Goal: Task Accomplishment & Management: Use online tool/utility

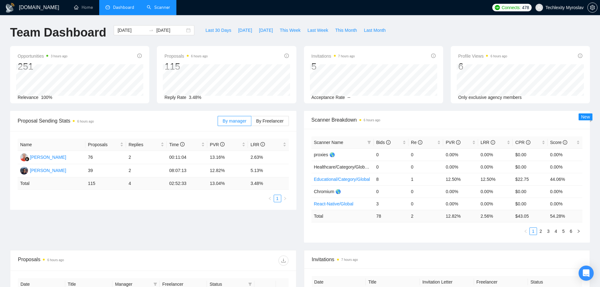
click at [156, 5] on link "Scanner" at bounding box center [158, 7] width 23 height 5
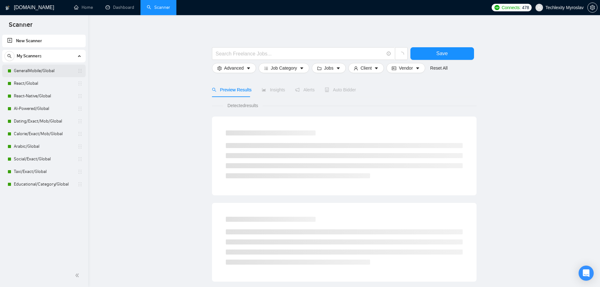
click at [38, 73] on link "GeneralMobile/Global" at bounding box center [44, 71] width 60 height 13
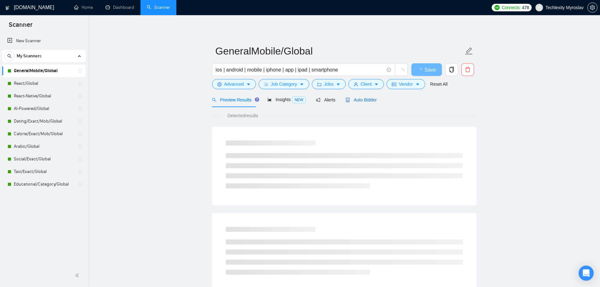
click at [351, 99] on span "Auto Bidder" at bounding box center [361, 99] width 31 height 5
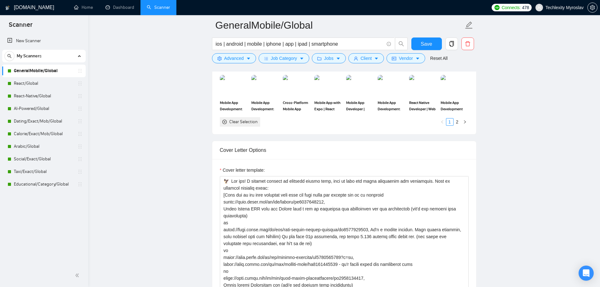
scroll to position [630, 0]
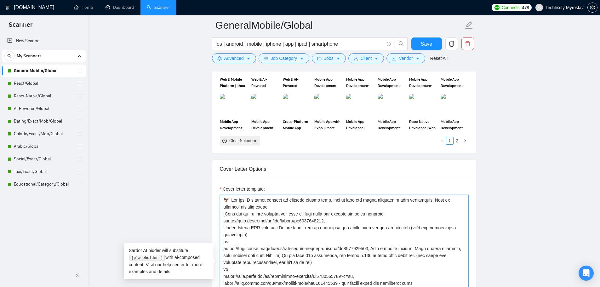
drag, startPoint x: 223, startPoint y: 199, endPoint x: 369, endPoint y: 207, distance: 146.4
click at [369, 207] on textarea "Cover letter template:" at bounding box center [344, 266] width 249 height 142
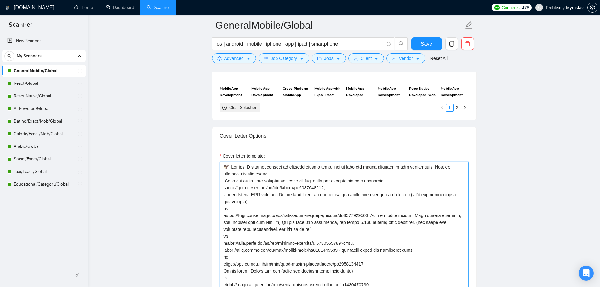
scroll to position [693, 0]
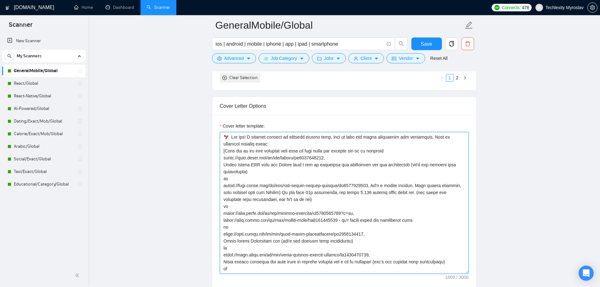
click at [238, 155] on textarea "Cover letter template:" at bounding box center [344, 203] width 249 height 142
click at [276, 161] on textarea "Cover letter template:" at bounding box center [344, 203] width 249 height 142
drag, startPoint x: 327, startPoint y: 159, endPoint x: 218, endPoint y: 162, distance: 109.1
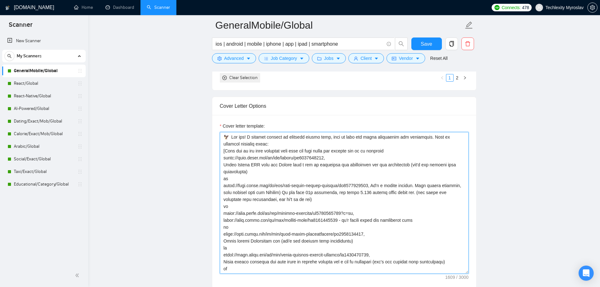
click at [218, 162] on div "Cover letter template:" at bounding box center [344, 202] width 264 height 174
drag, startPoint x: 223, startPoint y: 156, endPoint x: 327, endPoint y: 160, distance: 104.4
click at [327, 160] on textarea "Cover letter template:" at bounding box center [344, 203] width 249 height 142
drag, startPoint x: 223, startPoint y: 185, endPoint x: 368, endPoint y: 187, distance: 145.0
click at [368, 187] on textarea "Cover letter template:" at bounding box center [344, 203] width 249 height 142
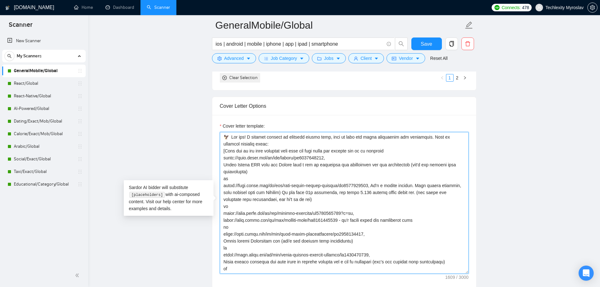
drag, startPoint x: 223, startPoint y: 213, endPoint x: 339, endPoint y: 220, distance: 115.6
click at [339, 220] on textarea "Cover letter template:" at bounding box center [344, 203] width 249 height 142
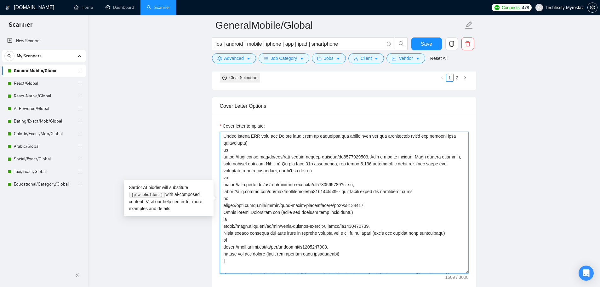
scroll to position [32, 0]
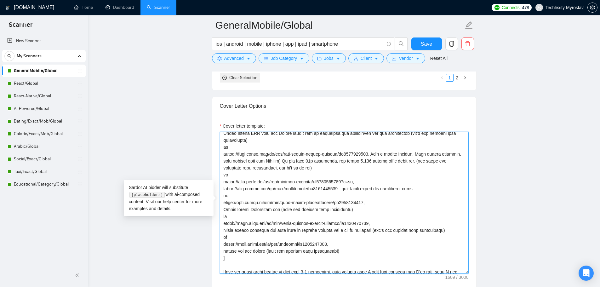
drag, startPoint x: 364, startPoint y: 202, endPoint x: 223, endPoint y: 204, distance: 141.2
click at [223, 204] on textarea "Cover letter template:" at bounding box center [344, 203] width 249 height 142
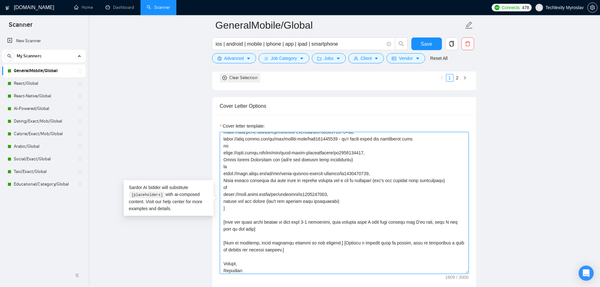
scroll to position [83, 0]
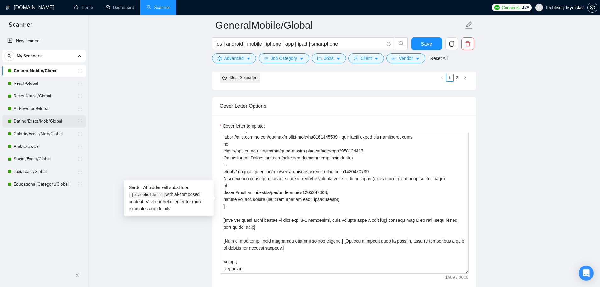
click at [35, 119] on link "Dating/Exact/Mob/Global" at bounding box center [44, 121] width 60 height 13
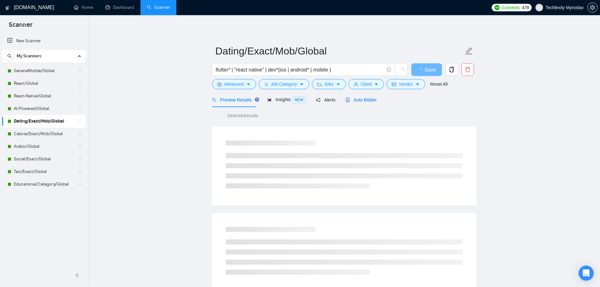
click at [361, 101] on span "Auto Bidder" at bounding box center [361, 99] width 31 height 5
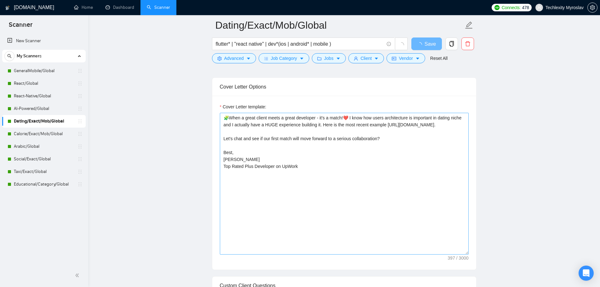
scroll to position [410, 0]
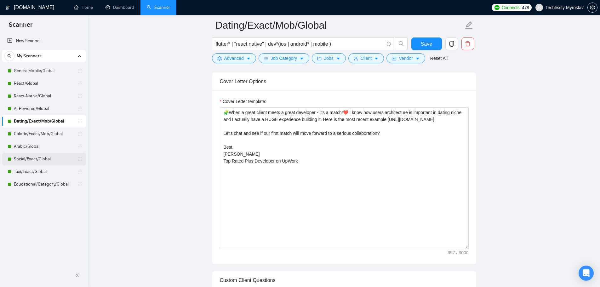
click at [43, 157] on link "Social/Exact/Global" at bounding box center [44, 159] width 60 height 13
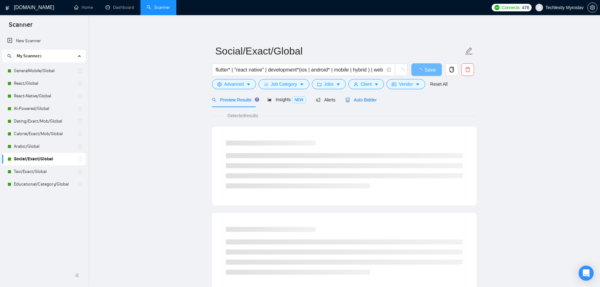
click at [353, 102] on span "Auto Bidder" at bounding box center [361, 99] width 31 height 5
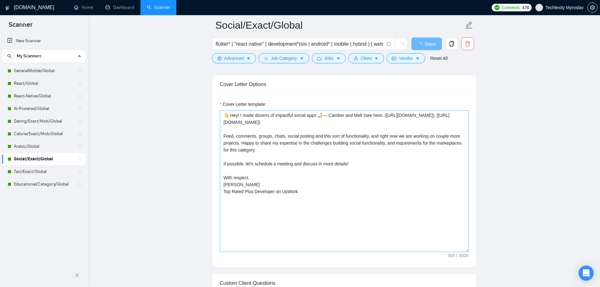
scroll to position [410, 0]
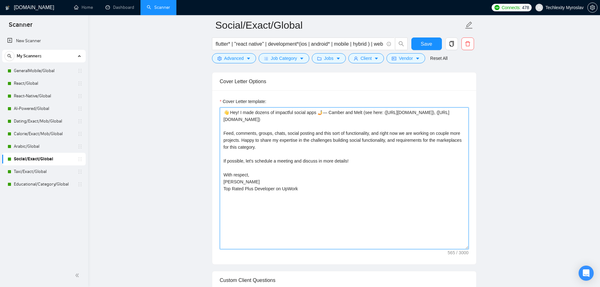
drag, startPoint x: 304, startPoint y: 191, endPoint x: 204, endPoint y: 159, distance: 104.6
click at [43, 135] on link "Calorie/Exact/Mob/Global" at bounding box center [44, 134] width 60 height 13
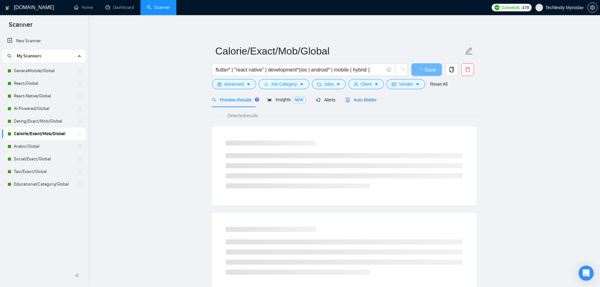
click at [357, 99] on span "Auto Bidder" at bounding box center [361, 99] width 31 height 5
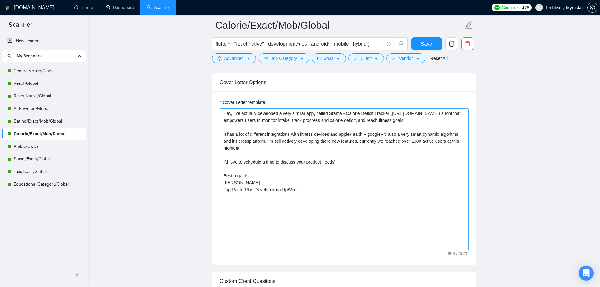
scroll to position [410, 0]
click at [340, 203] on textarea "Hey, I’ve actually developed a very similar app, called Srama - Calorie Deficit…" at bounding box center [344, 178] width 249 height 142
click at [322, 159] on textarea "Hey, I’ve actually developed a very similar app, called Srama - Calorie Deficit…" at bounding box center [344, 178] width 249 height 142
drag, startPoint x: 225, startPoint y: 120, endPoint x: 388, endPoint y: 120, distance: 162.6
click at [388, 120] on textarea "Hey, I’ve actually developed a very similar app, called Srama - Calorie Deficit…" at bounding box center [344, 178] width 249 height 142
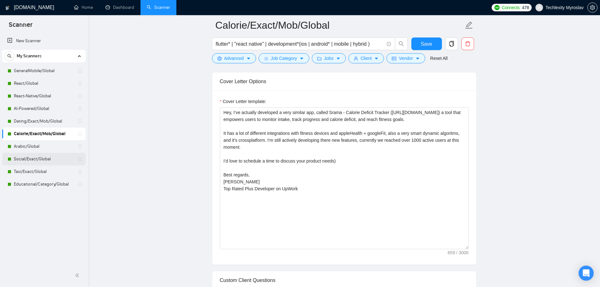
drag, startPoint x: 36, startPoint y: 159, endPoint x: 55, endPoint y: 164, distance: 19.4
click at [36, 159] on link "Social/Exact/Global" at bounding box center [44, 159] width 60 height 13
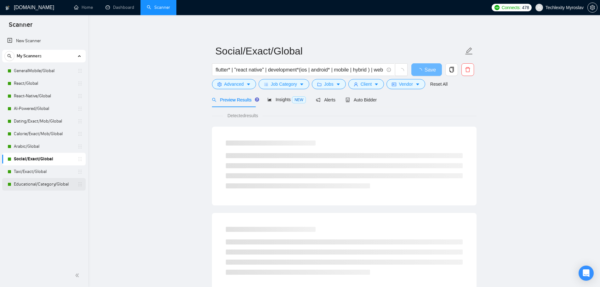
drag, startPoint x: 46, startPoint y: 185, endPoint x: 54, endPoint y: 186, distance: 7.9
click at [45, 185] on link "Educational/Category/Global" at bounding box center [44, 184] width 60 height 13
click at [362, 98] on span "Auto Bidder" at bounding box center [361, 99] width 31 height 5
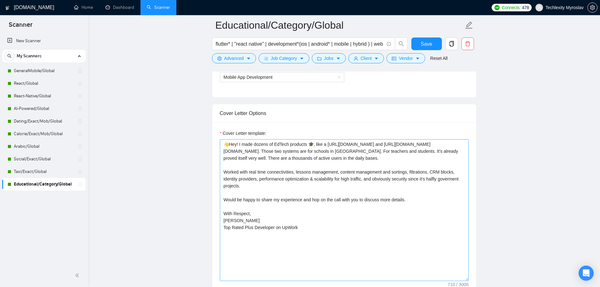
scroll to position [378, 0]
click at [348, 189] on textarea "👋Hey! I made dozens of EdTech products 🎓, like a [URL][DOMAIN_NAME] and [URL][D…" at bounding box center [344, 210] width 249 height 142
click at [342, 261] on textarea "👋Hey! I made dozens of EdTech products 🎓, like a [URL][DOMAIN_NAME] and [URL][D…" at bounding box center [344, 210] width 249 height 142
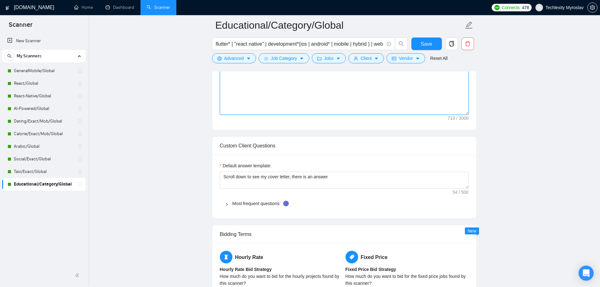
scroll to position [599, 0]
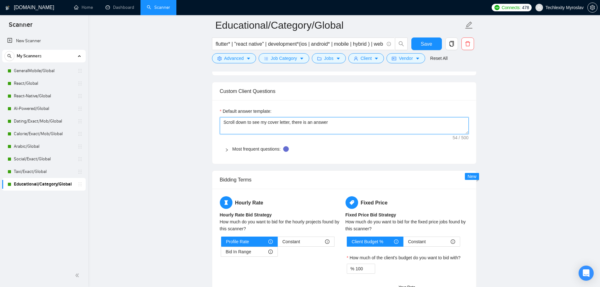
click at [285, 124] on textarea "Scroll down to see my cover letter, there is an answer" at bounding box center [344, 125] width 249 height 17
